Goal: Information Seeking & Learning: Learn about a topic

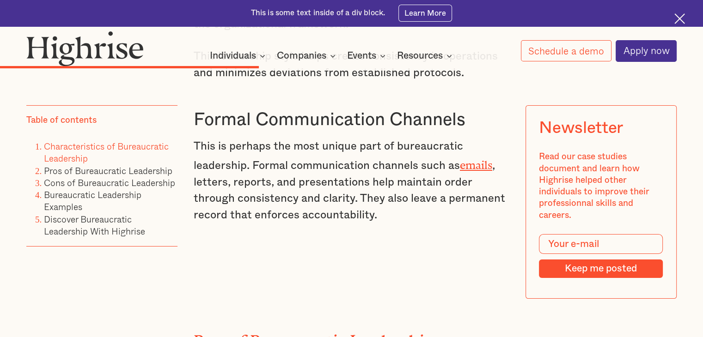
scroll to position [3491, 0]
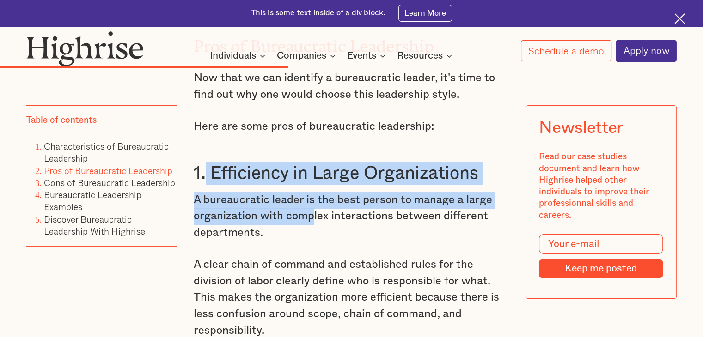
drag, startPoint x: 206, startPoint y: 189, endPoint x: 310, endPoint y: 239, distance: 115.4
click at [310, 239] on p "A bureaucratic leader is the best person to manage a large organization with co…" at bounding box center [352, 216] width 316 height 49
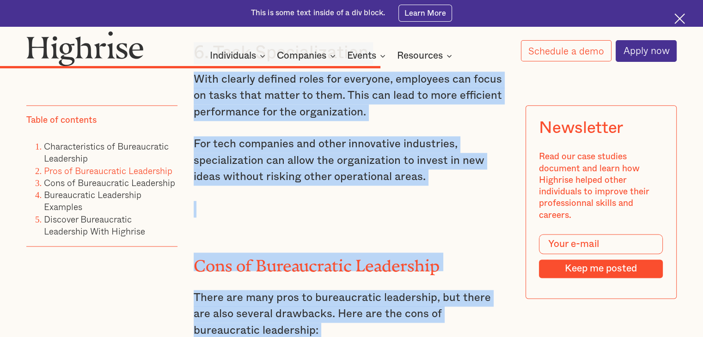
scroll to position [4648, 0]
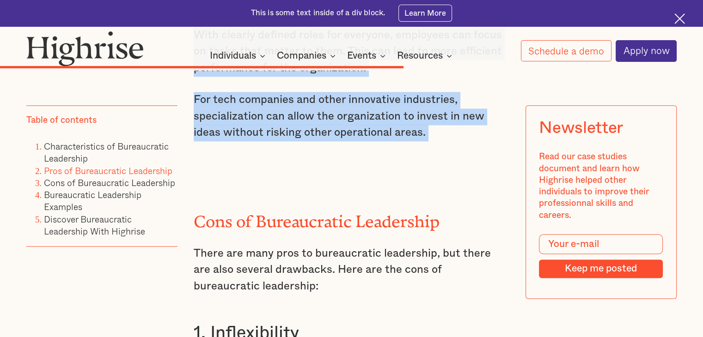
drag, startPoint x: 208, startPoint y: 195, endPoint x: 374, endPoint y: 204, distance: 166.7
click at [374, 204] on div "Pros of Bureaucratic Leadership Now that we can identify a bureaucratic leader,…" at bounding box center [352, 50] width 316 height 2418
click at [374, 173] on p "‍" at bounding box center [352, 165] width 316 height 17
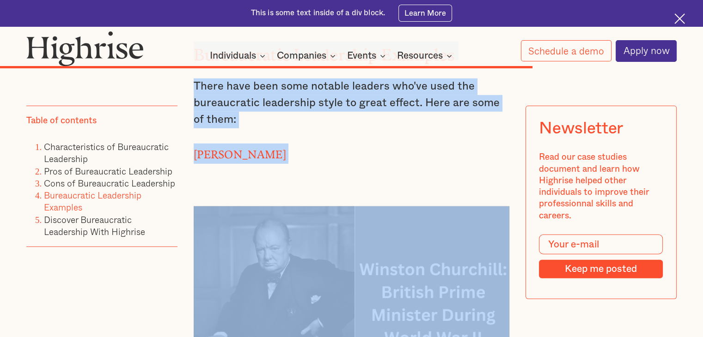
scroll to position [6111, 0]
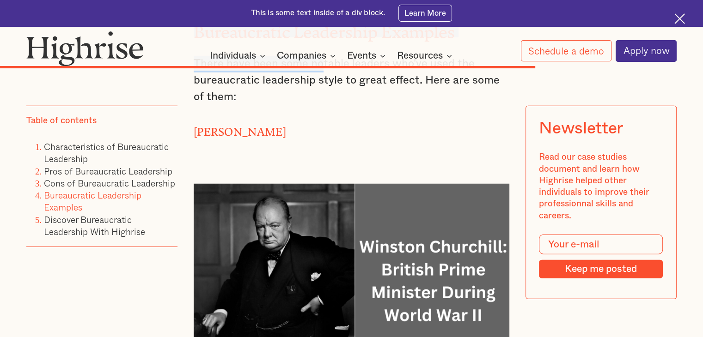
drag, startPoint x: 184, startPoint y: 111, endPoint x: 314, endPoint y: 100, distance: 129.9
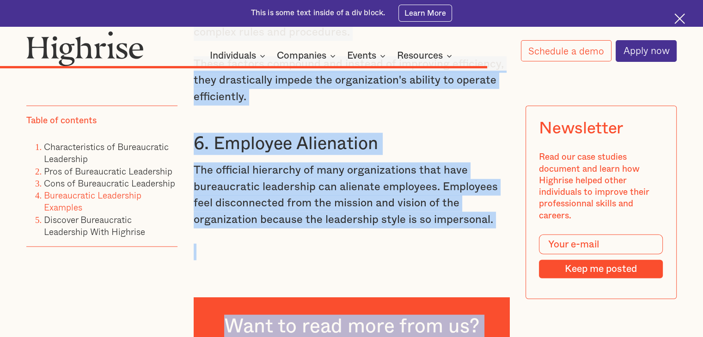
scroll to position [5618, 0]
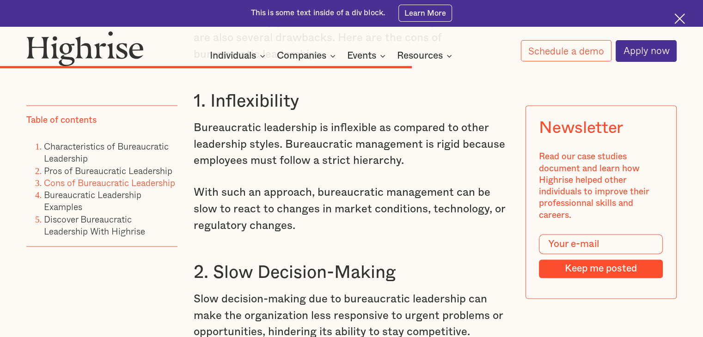
scroll to position [4837, 0]
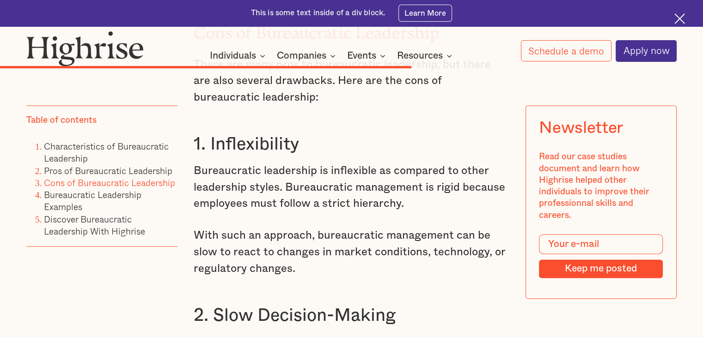
drag, startPoint x: 190, startPoint y: 176, endPoint x: 196, endPoint y: 176, distance: 6.5
click at [265, 213] on p "Bureaucratic leadership is inflexible as compared to other leadership styles. B…" at bounding box center [352, 187] width 316 height 49
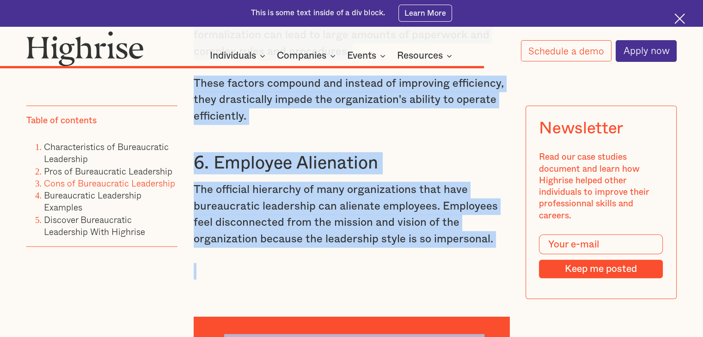
scroll to position [5745, 0]
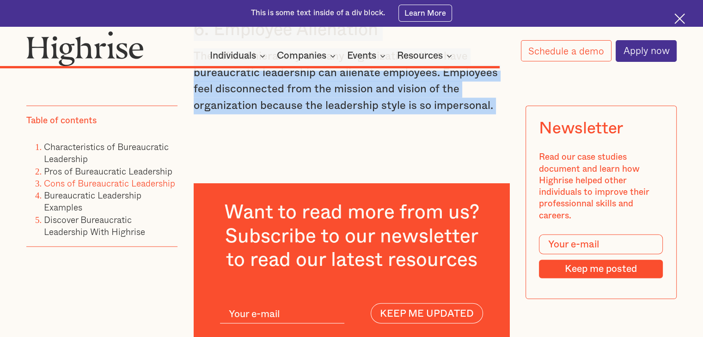
drag, startPoint x: 192, startPoint y: 173, endPoint x: 379, endPoint y: 174, distance: 187.2
copy div "1. Inflexibility Bureaucratic leadership is inflexible as compared to other lea…"
